Goal: Task Accomplishment & Management: Manage account settings

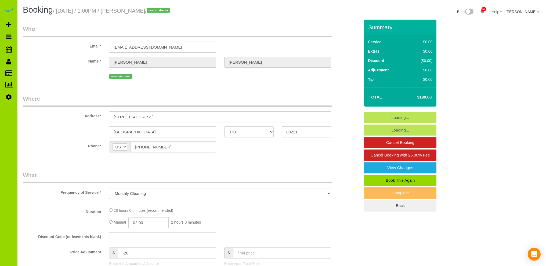
select select "CO"
select select "string:cash"
select select "number:4"
select select "number:13"
select select "7"
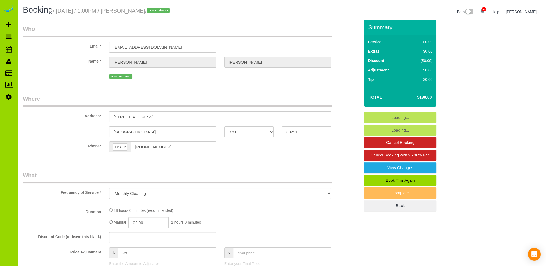
select select "spot1"
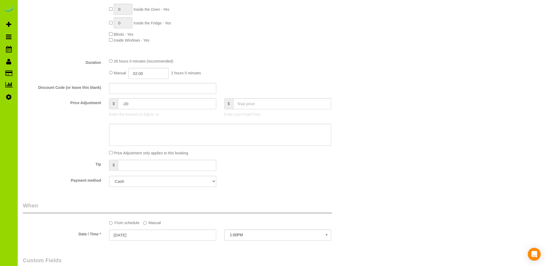
select select "object:1212"
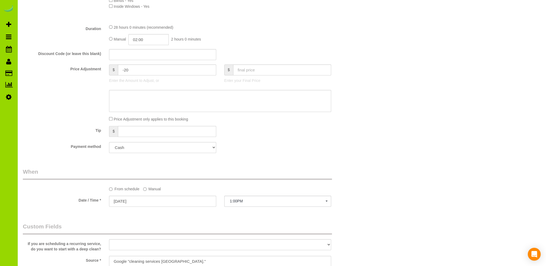
select select
select select "7"
select select "spot6"
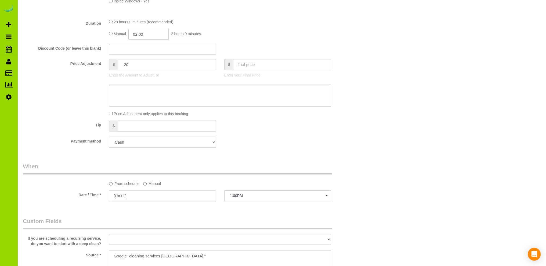
click at [185, 144] on select "Visa - 7871 - 03/2028 (Default) Add Credit Card ─────────────── Cash Check Payp…" at bounding box center [162, 142] width 107 height 11
select select "string:fspay-5d7721a7-7e67-441b-ace0-32950a0e7d35"
click at [109, 137] on select "Visa - 7871 - 03/2028 (Default) Add Credit Card ─────────────── Cash Check Payp…" at bounding box center [162, 142] width 107 height 11
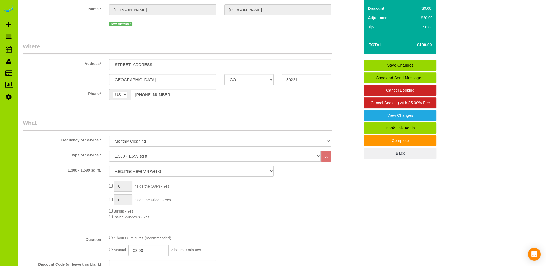
scroll to position [0, 0]
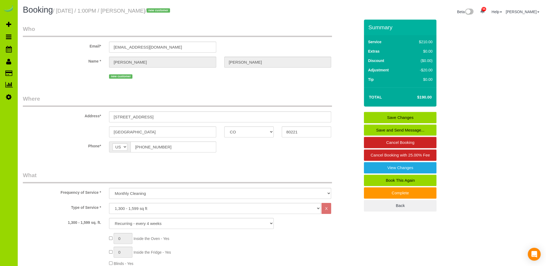
click at [389, 115] on link "Save Changes" at bounding box center [400, 117] width 72 height 11
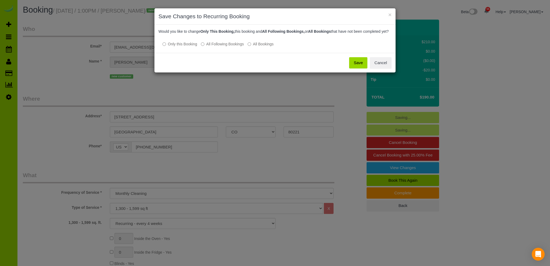
click at [359, 66] on button "Save" at bounding box center [358, 62] width 18 height 11
